Goal: Transaction & Acquisition: Purchase product/service

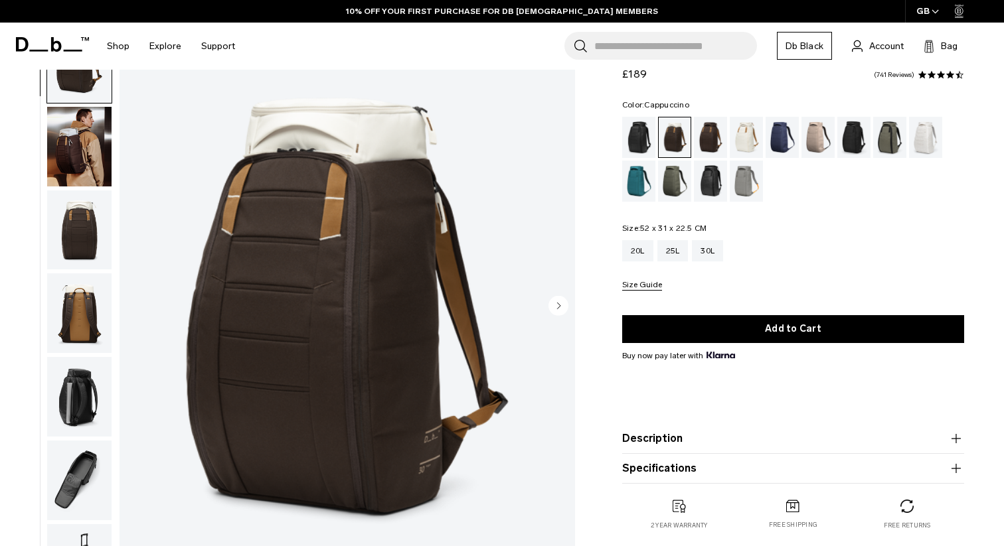
scroll to position [278, 0]
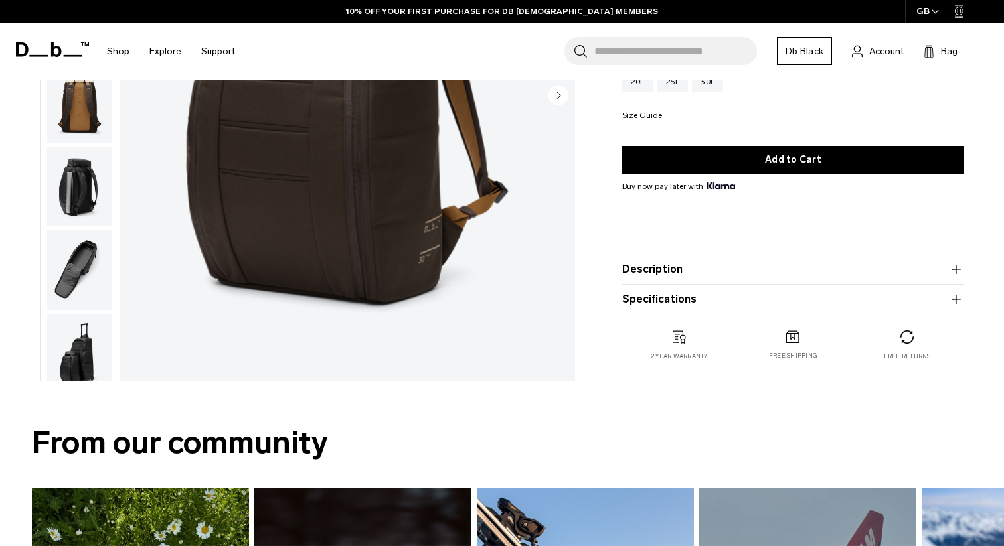
click at [669, 270] on button "Description" at bounding box center [793, 270] width 342 height 16
